Goal: Find specific page/section: Find specific page/section

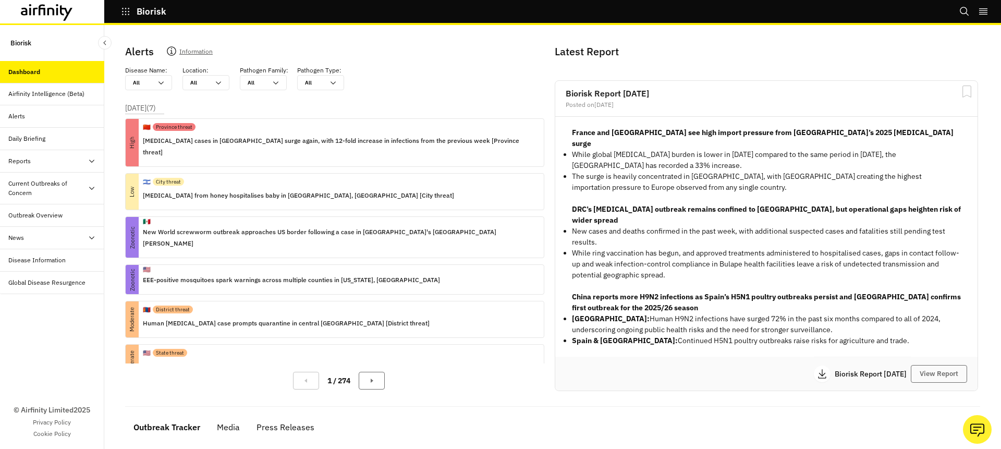
click at [121, 11] on icon "button" at bounding box center [125, 11] width 9 height 9
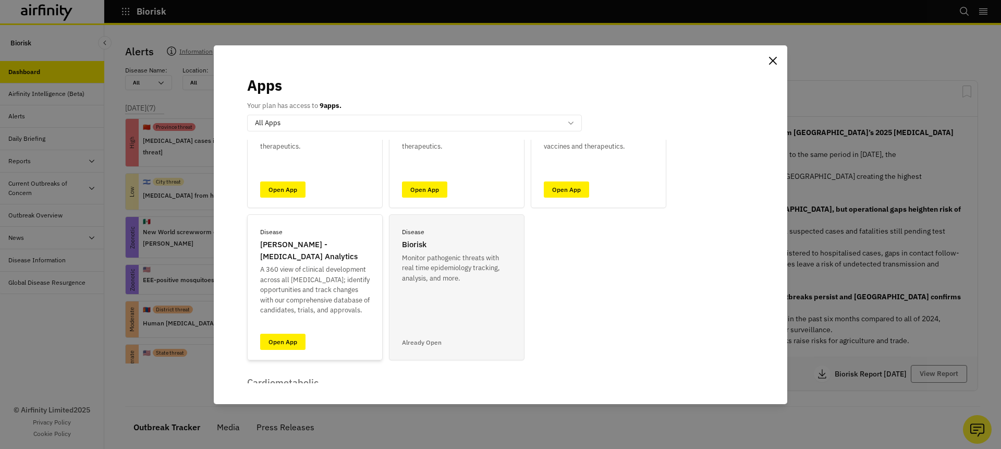
scroll to position [95, 0]
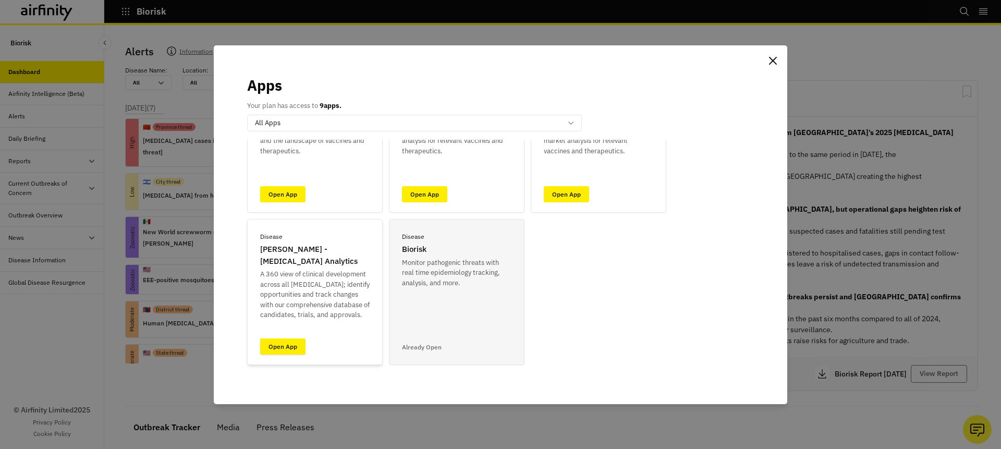
click at [282, 348] on link "Open App" at bounding box center [282, 346] width 45 height 16
